Goal: Task Accomplishment & Management: Use online tool/utility

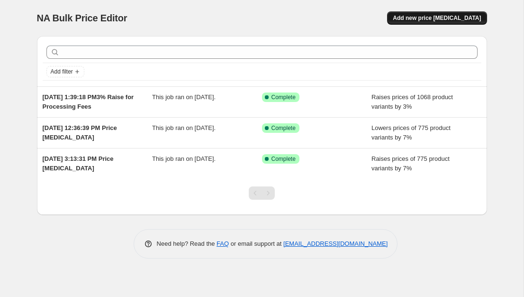
click at [442, 20] on span "Add new price [MEDICAL_DATA]" at bounding box center [437, 18] width 88 height 8
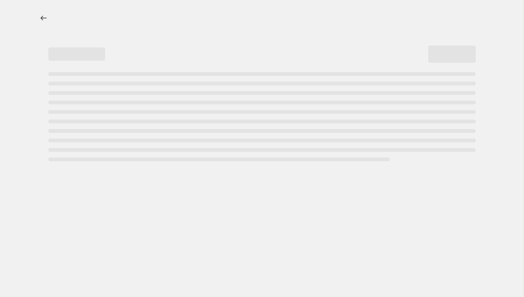
select select "percentage"
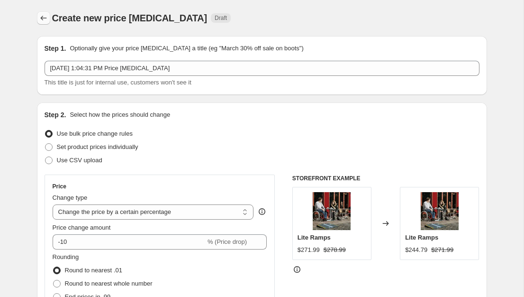
click at [43, 18] on icon "Price change jobs" at bounding box center [43, 18] width 6 height 5
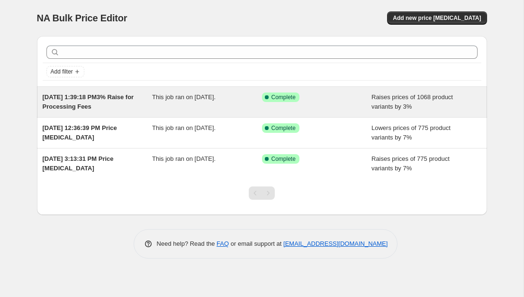
click at [77, 109] on span "[DATE] 1:39:18 PM3% Raise for Processing Fees" at bounding box center [88, 101] width 91 height 17
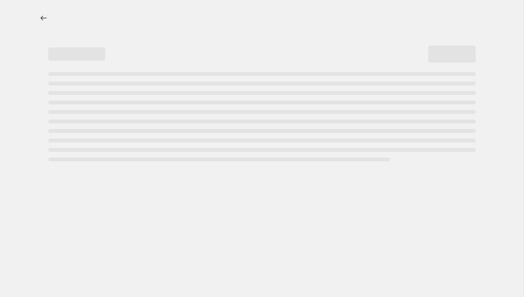
select select "percentage"
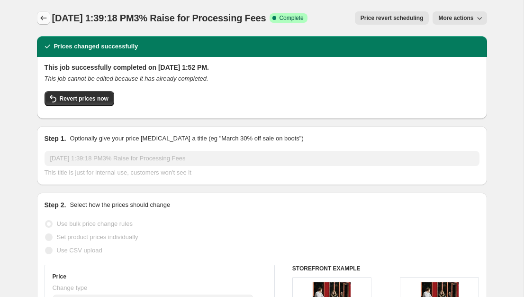
click at [43, 18] on icon "Price change jobs" at bounding box center [43, 17] width 9 height 9
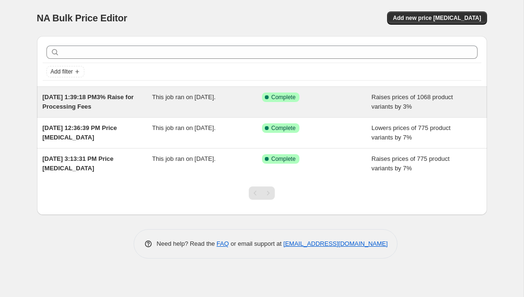
click at [100, 102] on div "[DATE] 1:39:18 PM3% Raise for Processing Fees" at bounding box center [98, 101] width 110 height 19
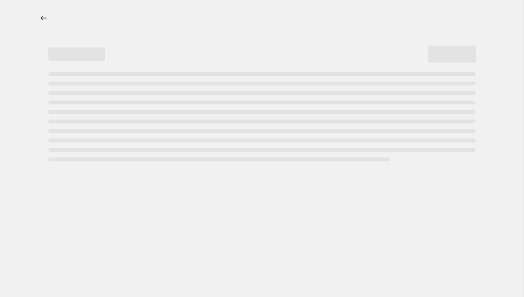
select select "percentage"
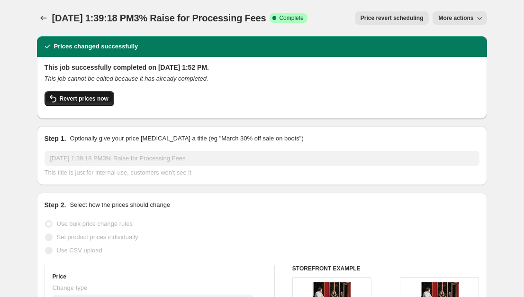
click at [83, 96] on span "Revert prices now" at bounding box center [84, 99] width 49 height 8
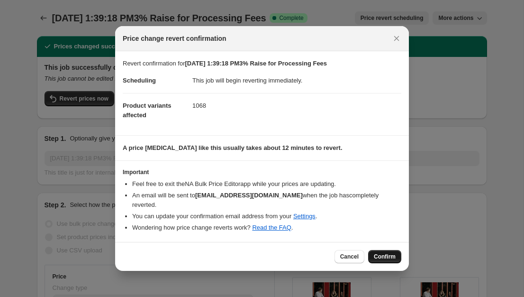
click at [382, 255] on span "Confirm" at bounding box center [385, 257] width 22 height 8
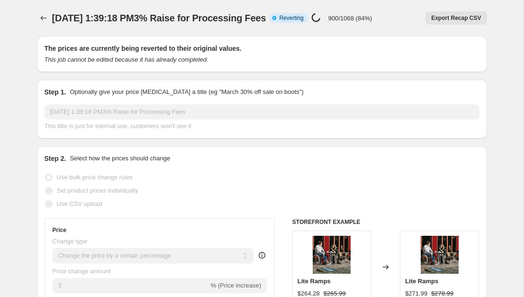
select select "percentage"
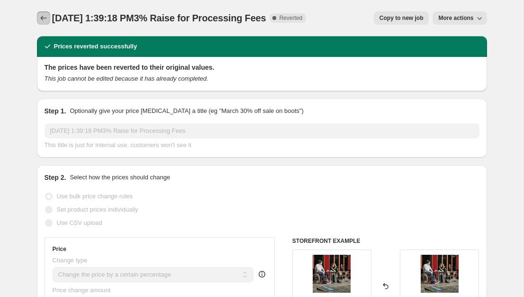
click at [47, 13] on icon "Price change jobs" at bounding box center [43, 17] width 9 height 9
